Goal: Use online tool/utility: Use online tool/utility

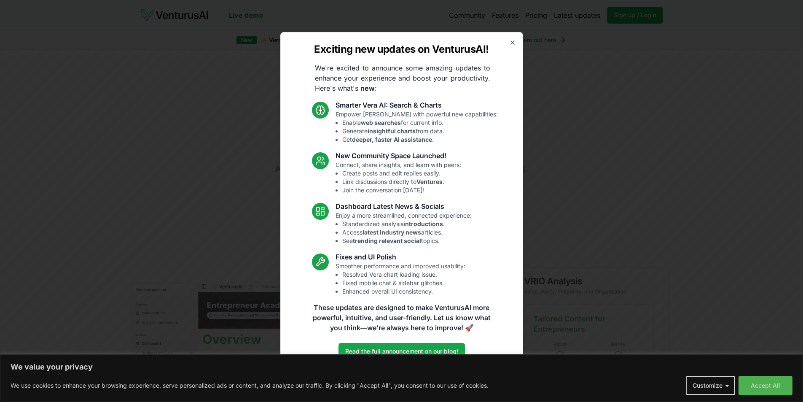
click at [514, 39] on icon "button" at bounding box center [512, 42] width 7 height 7
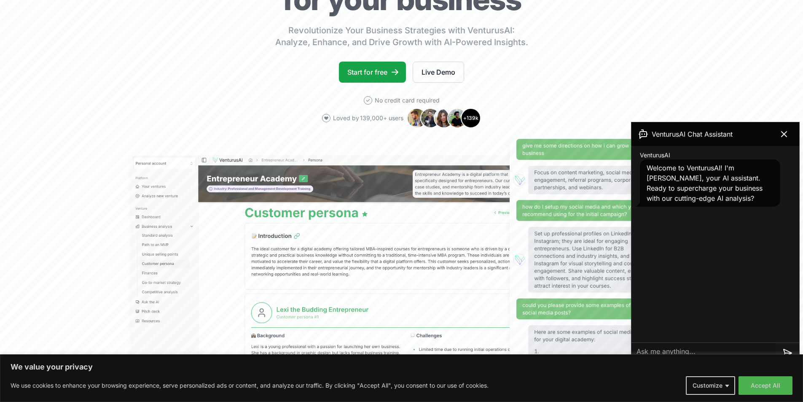
scroll to position [295, 0]
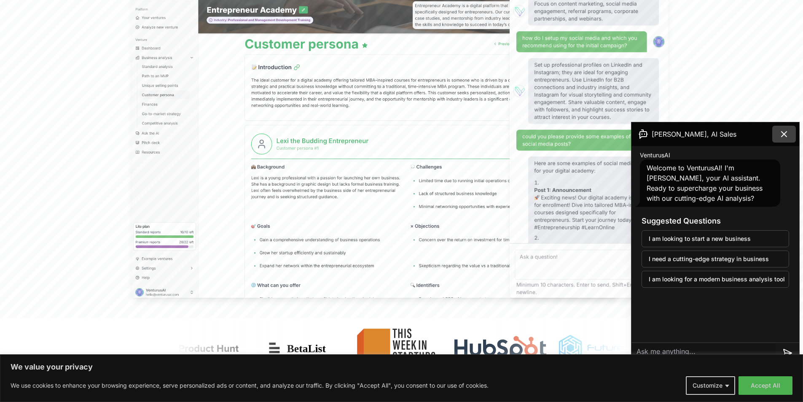
click at [786, 135] on icon at bounding box center [784, 134] width 5 height 5
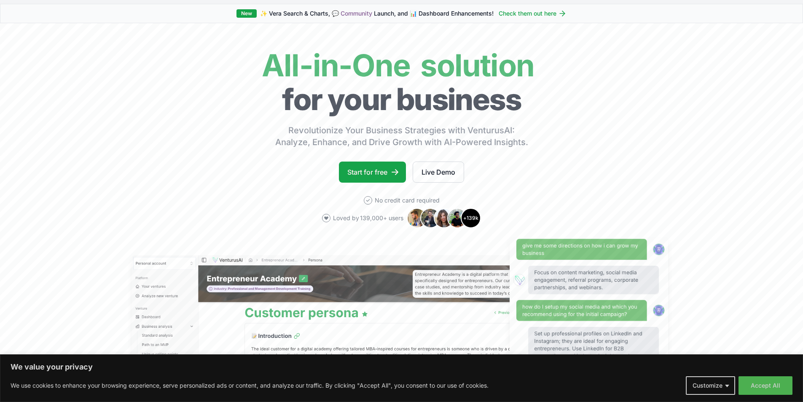
scroll to position [0, 0]
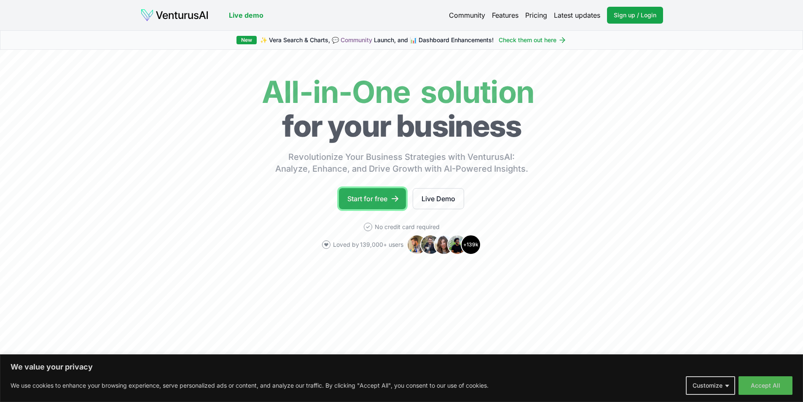
click at [384, 196] on link "Start for free" at bounding box center [372, 198] width 67 height 21
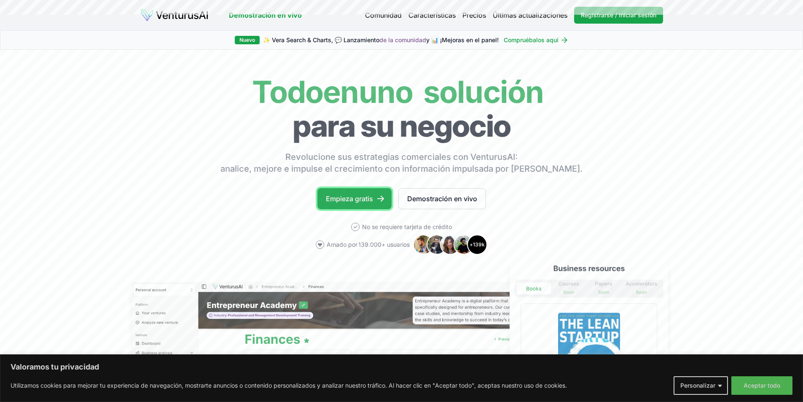
click at [352, 201] on font "Empieza gratis" at bounding box center [349, 198] width 47 height 8
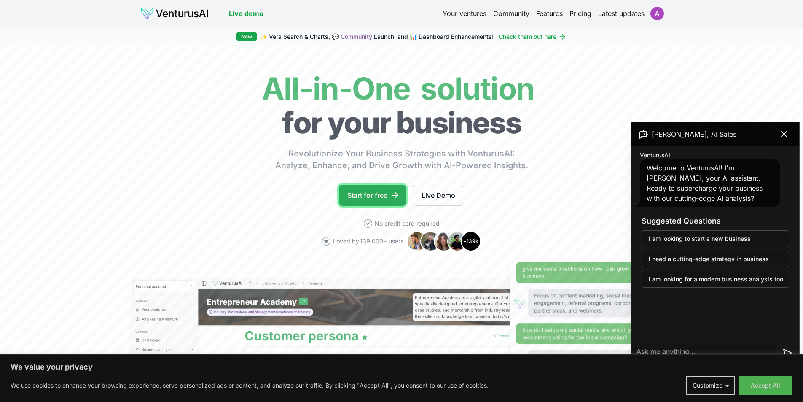
click at [377, 202] on link "Start for free" at bounding box center [372, 195] width 67 height 21
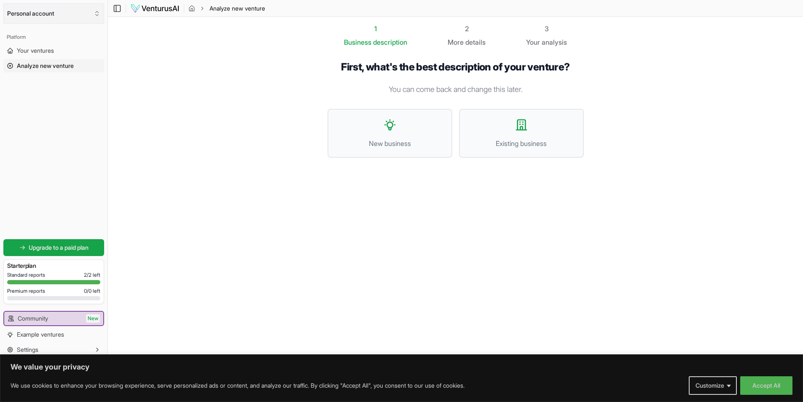
click at [45, 17] on button "Personal account" at bounding box center [53, 13] width 101 height 20
click at [45, 17] on html "We value your privacy We use cookies to enhance your browsing experience, serve…" at bounding box center [401, 201] width 803 height 402
click at [547, 139] on span "Existing business" at bounding box center [522, 143] width 106 height 10
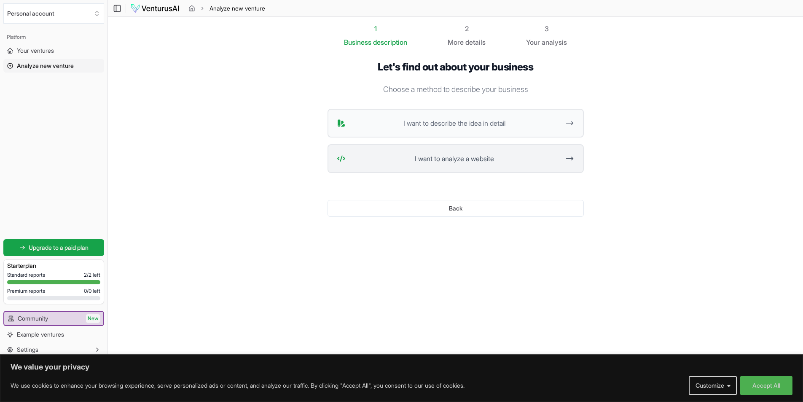
click at [458, 159] on span "I want to analyze a website" at bounding box center [454, 158] width 211 height 10
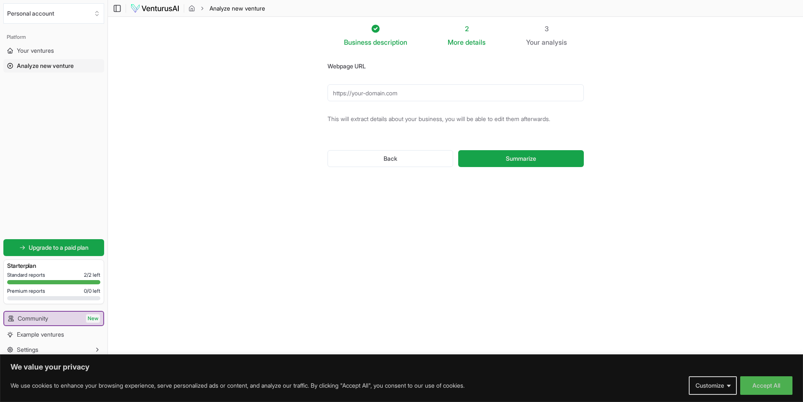
click at [447, 96] on input "Webpage URL" at bounding box center [456, 92] width 256 height 17
click at [464, 85] on input "Webpage URL" at bounding box center [456, 92] width 256 height 17
click at [462, 93] on input "Webpage URL" at bounding box center [456, 92] width 256 height 17
paste input "https://www.copart.de/"
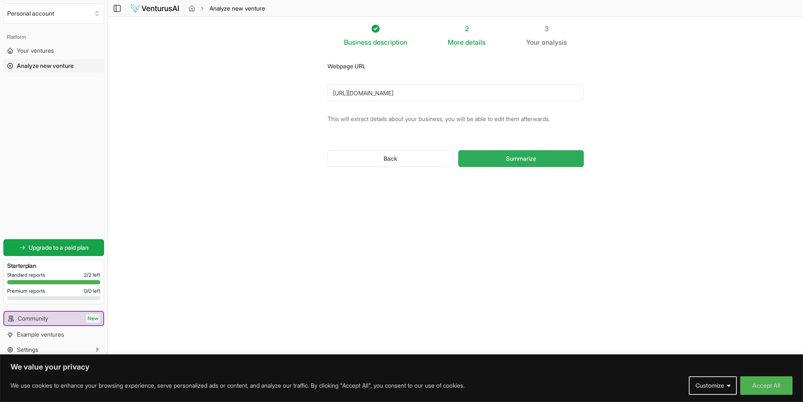
type input "https://www.copart.de/"
click at [504, 166] on button "Summarize" at bounding box center [520, 158] width 125 height 17
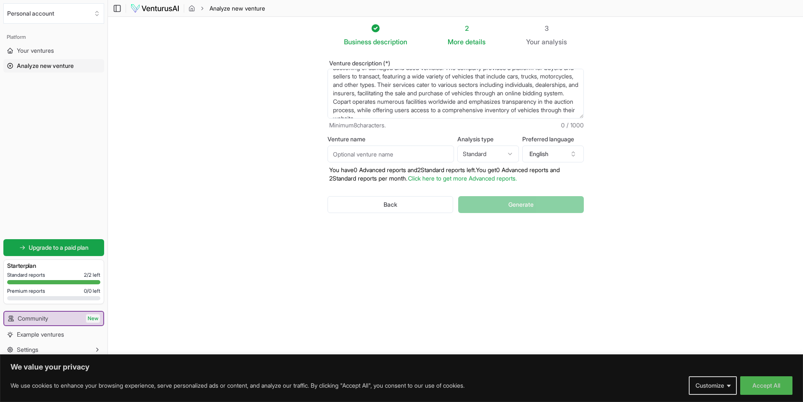
scroll to position [25, 0]
click at [569, 157] on button "English" at bounding box center [553, 153] width 62 height 17
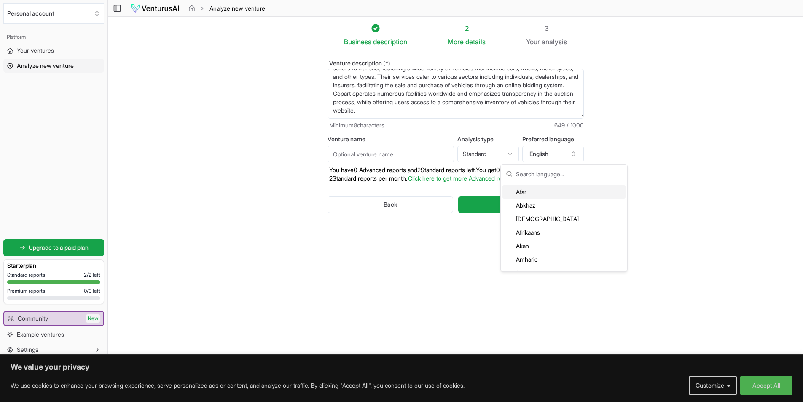
click at [571, 177] on input "text" at bounding box center [569, 173] width 106 height 19
type input "e"
type input "sp"
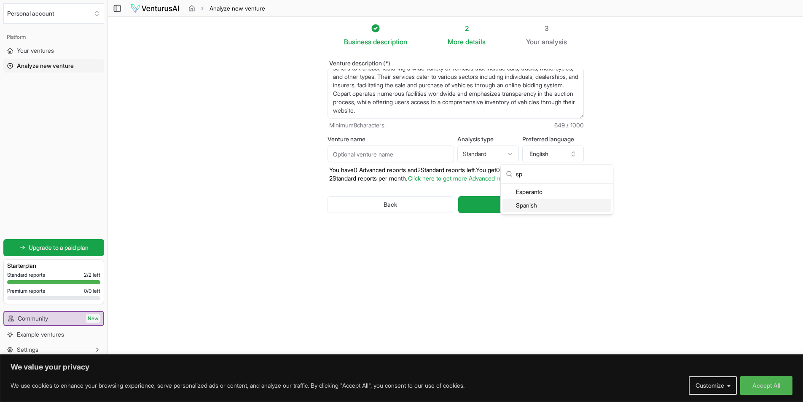
click at [574, 202] on div "Spanish" at bounding box center [557, 205] width 109 height 13
click at [505, 155] on html "We value your privacy We use cookies to enhance your browsing experience, serve…" at bounding box center [401, 201] width 803 height 402
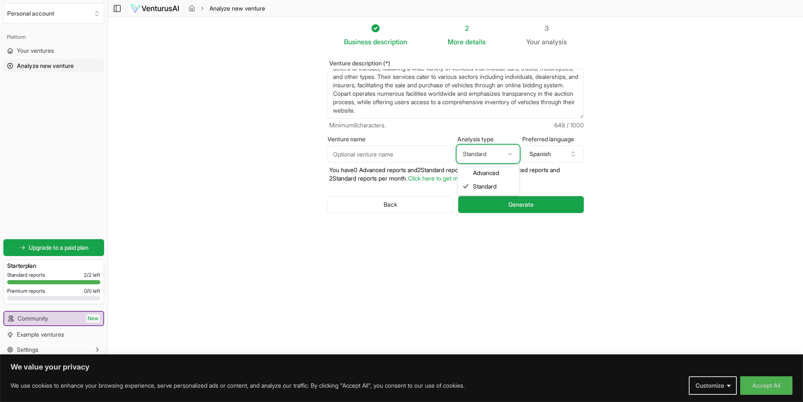
click at [424, 153] on html "We value your privacy We use cookies to enhance your browsing experience, serve…" at bounding box center [401, 201] width 803 height 402
click at [424, 153] on input "Venture name" at bounding box center [391, 153] width 127 height 17
click at [564, 212] on button "Generate" at bounding box center [520, 205] width 125 height 17
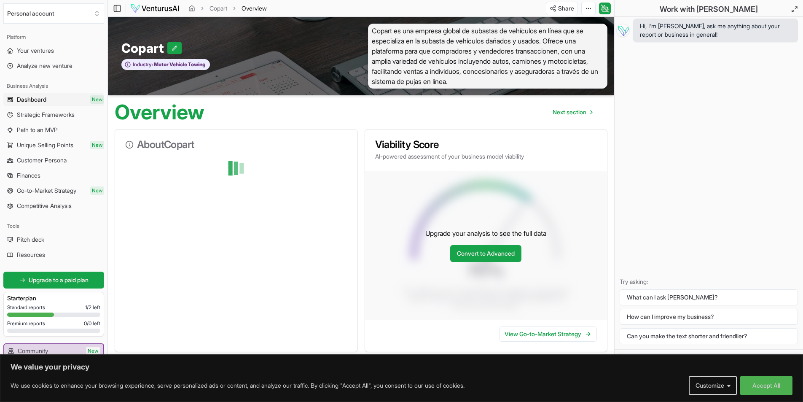
click at [59, 113] on span "Strategic Frameworks" at bounding box center [46, 114] width 58 height 8
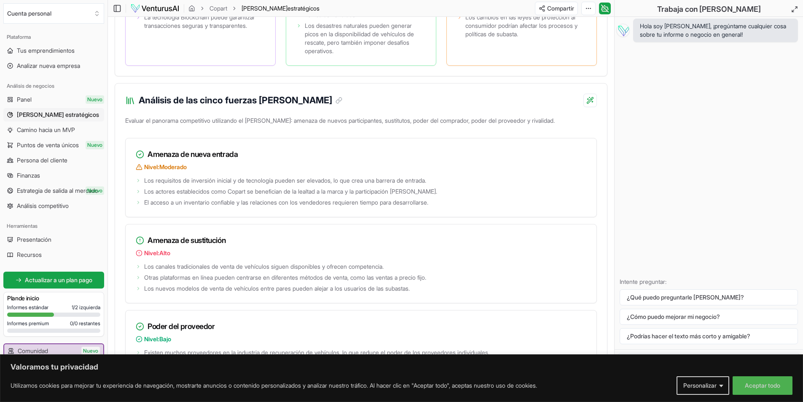
scroll to position [1143, 0]
